Goal: Task Accomplishment & Management: Manage account settings

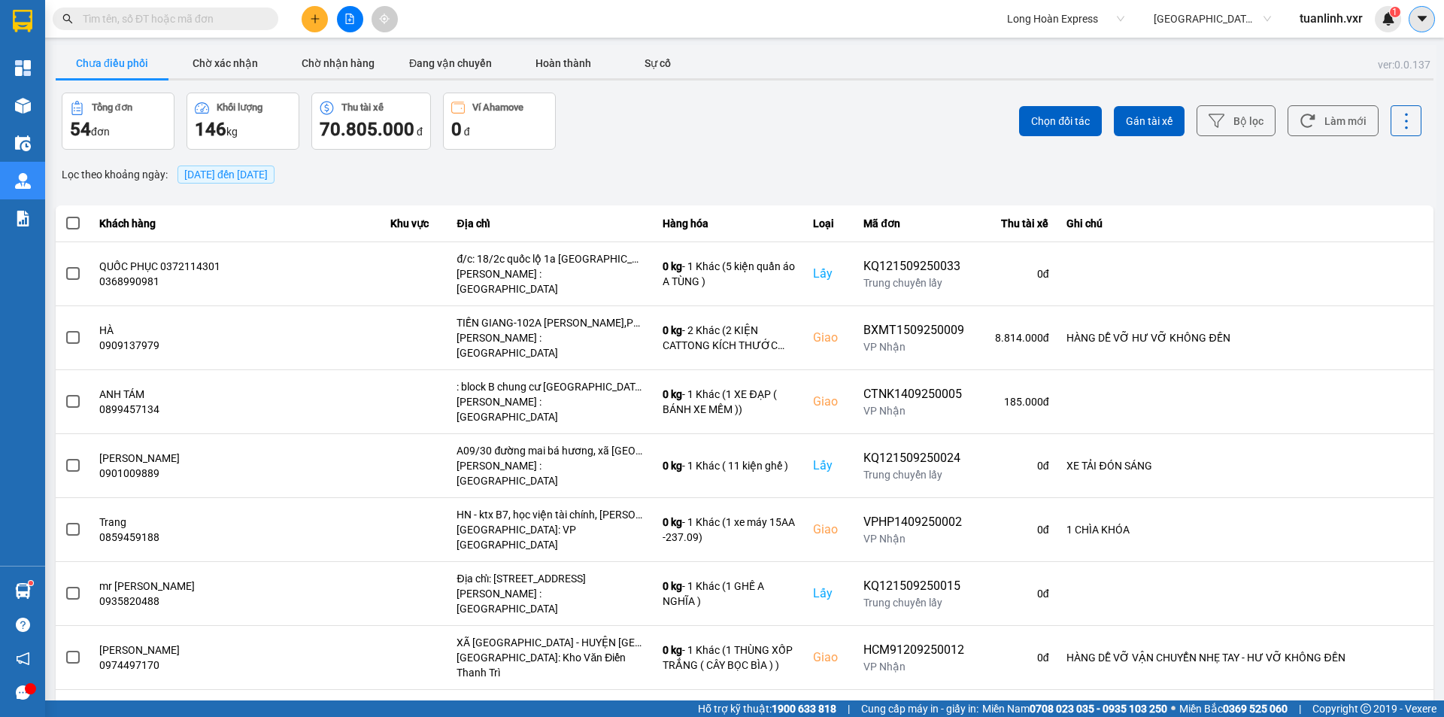
click at [1423, 32] on button at bounding box center [1422, 19] width 26 height 26
click at [1385, 58] on div "Cấu hình nhà xe" at bounding box center [1382, 56] width 76 height 17
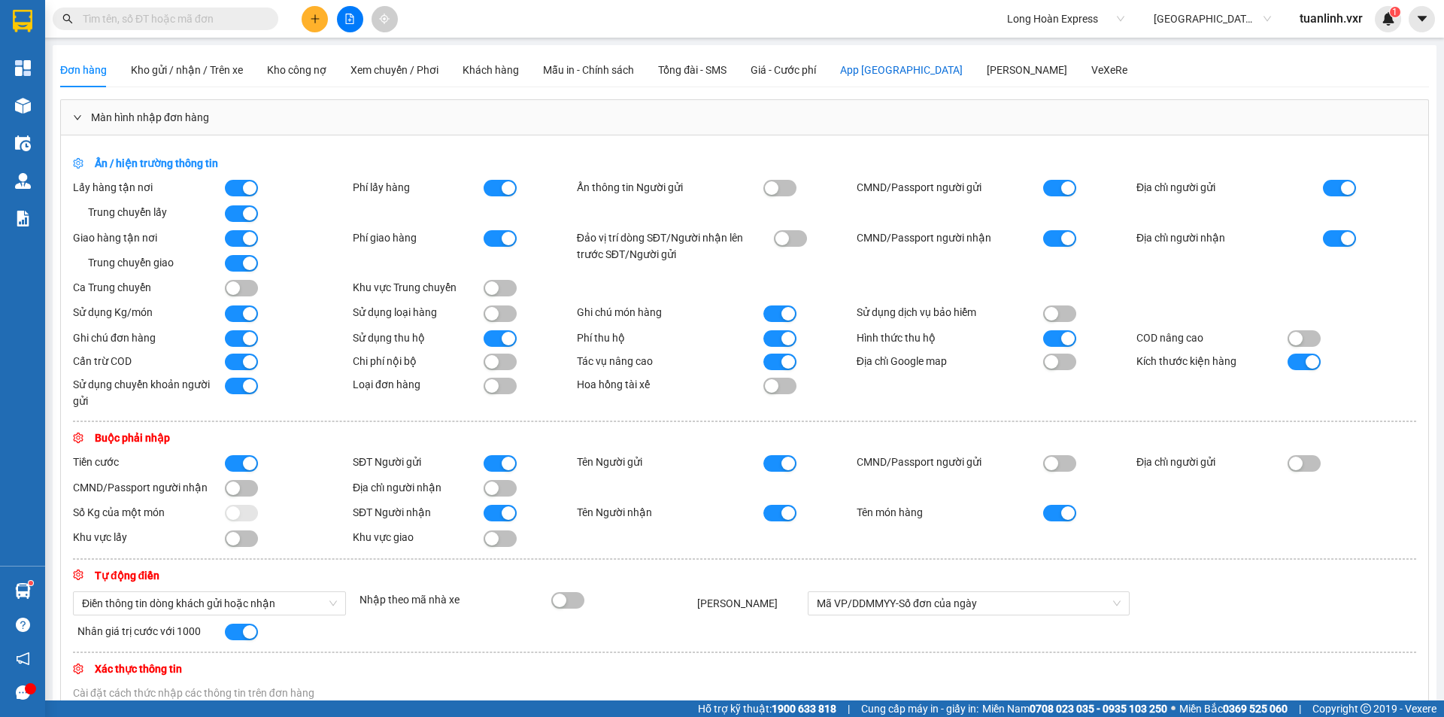
click at [864, 62] on div "App [GEOGRAPHIC_DATA]" at bounding box center [901, 70] width 123 height 17
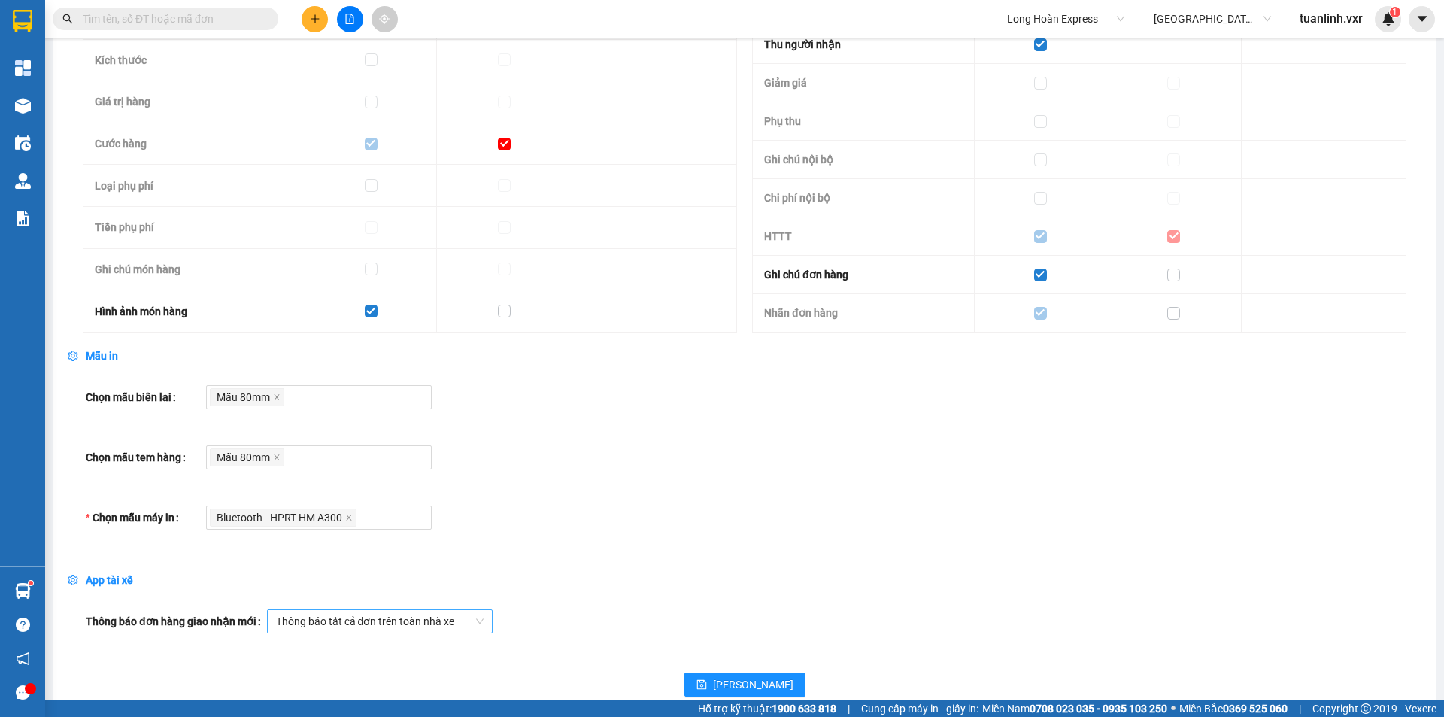
scroll to position [1152, 0]
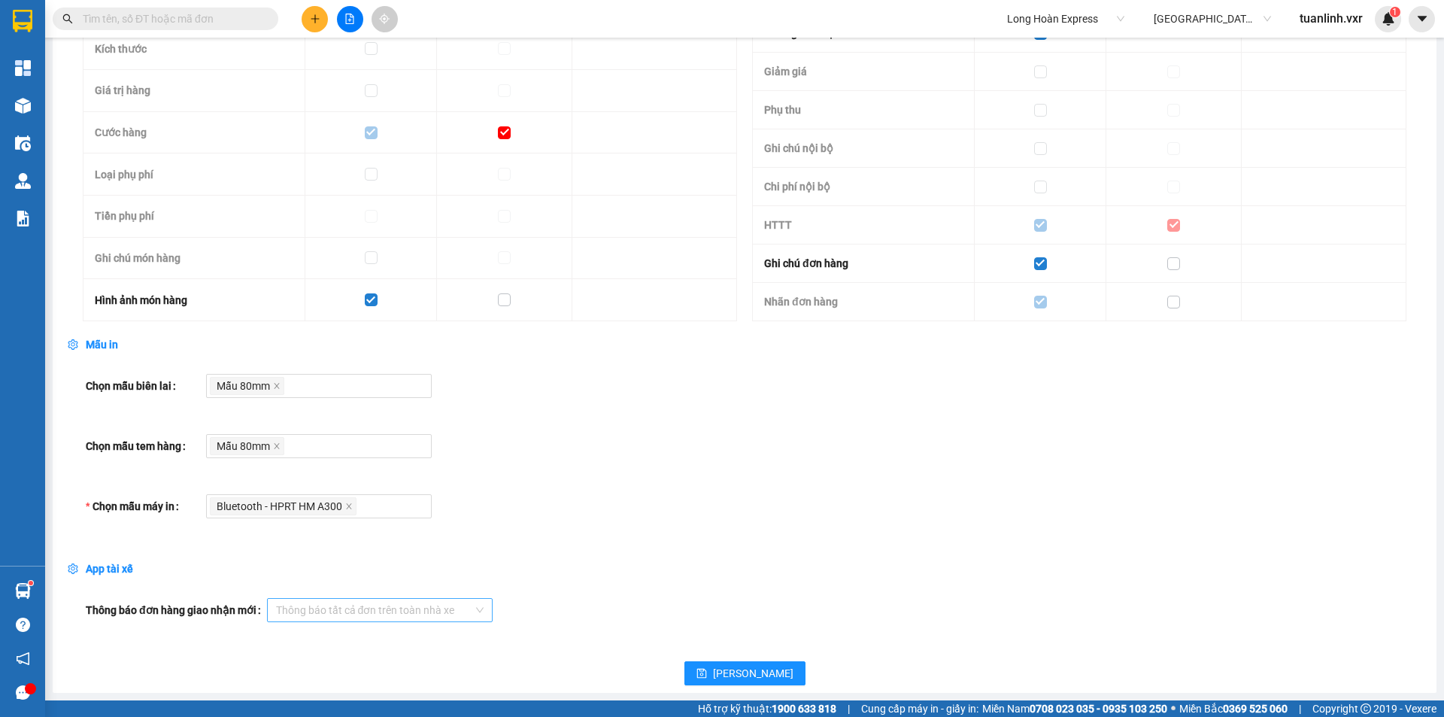
click at [344, 601] on span "Thông báo tất cả đơn trên toàn nhà xe" at bounding box center [380, 610] width 208 height 23
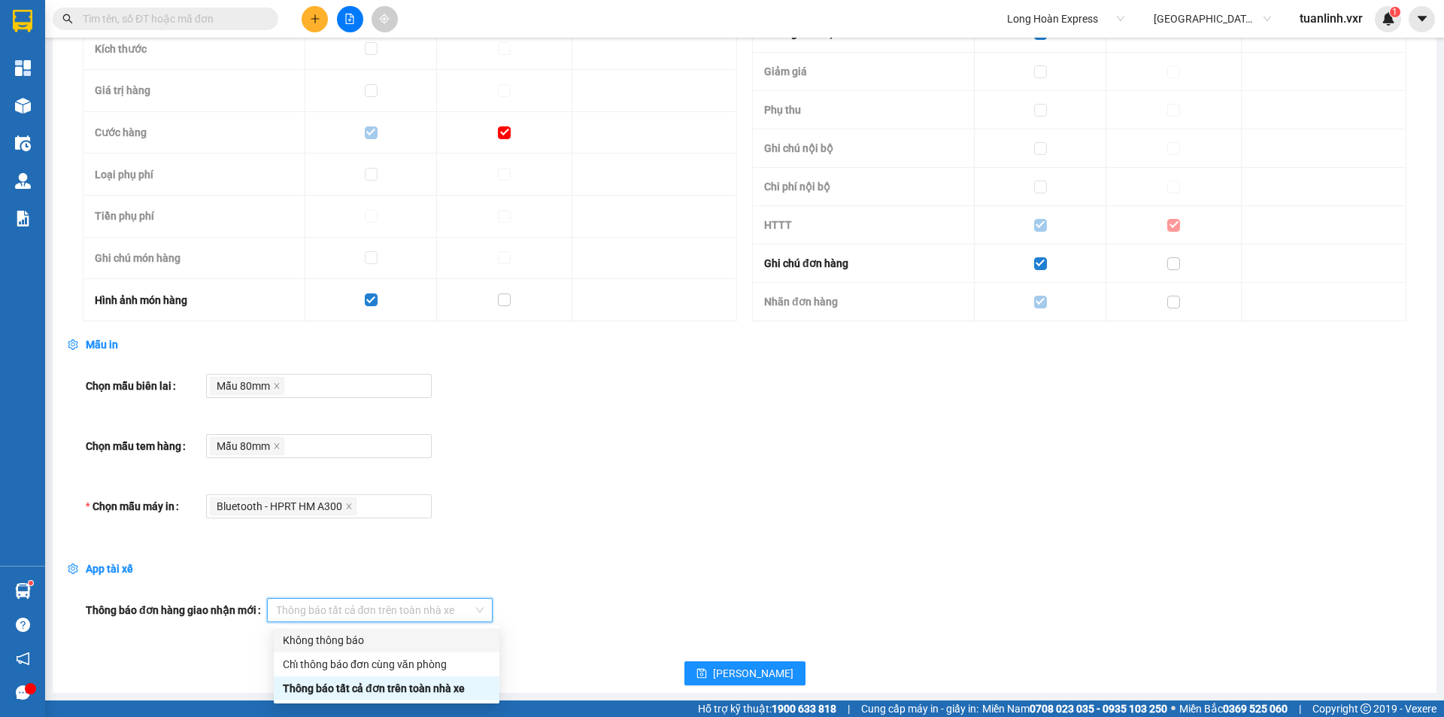
click at [362, 644] on div "Không thông báo" at bounding box center [387, 640] width 208 height 17
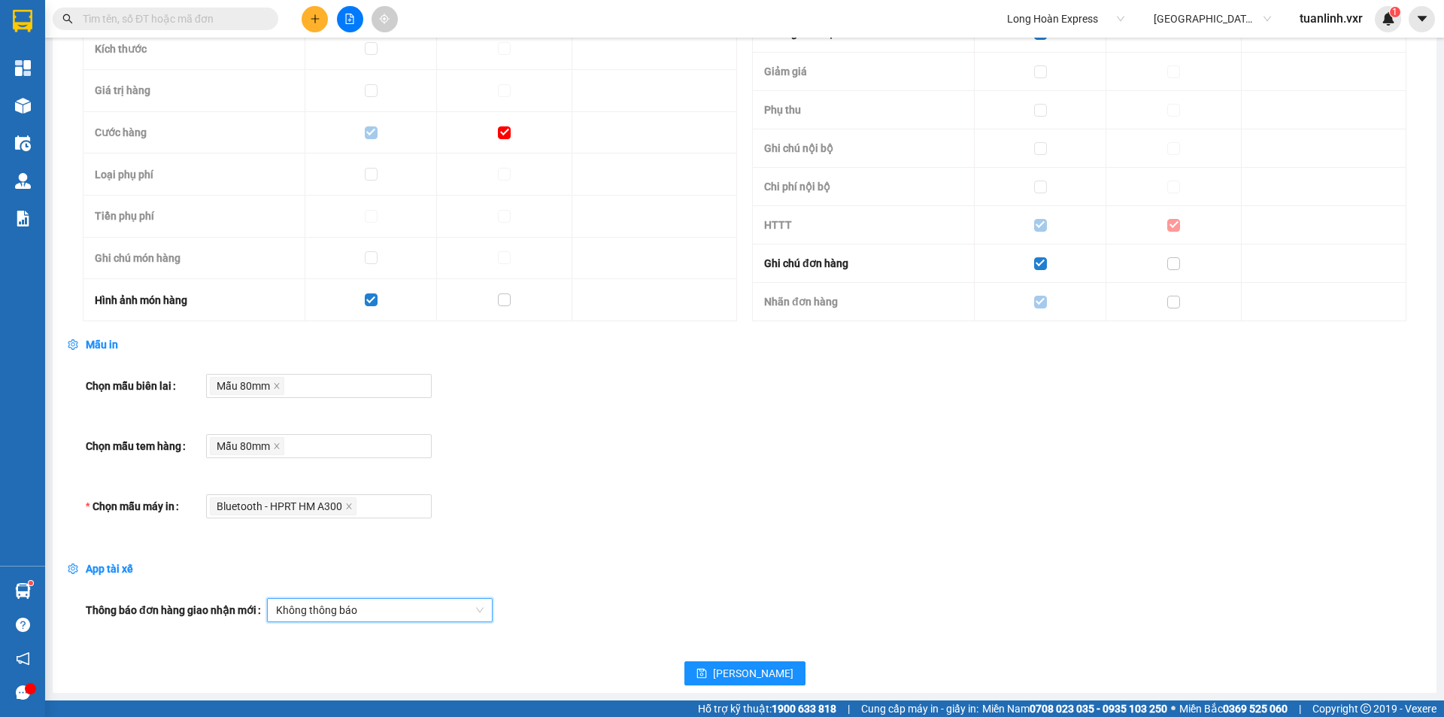
click at [770, 676] on button "[PERSON_NAME]" at bounding box center [745, 673] width 121 height 24
